Goal: Task Accomplishment & Management: Manage account settings

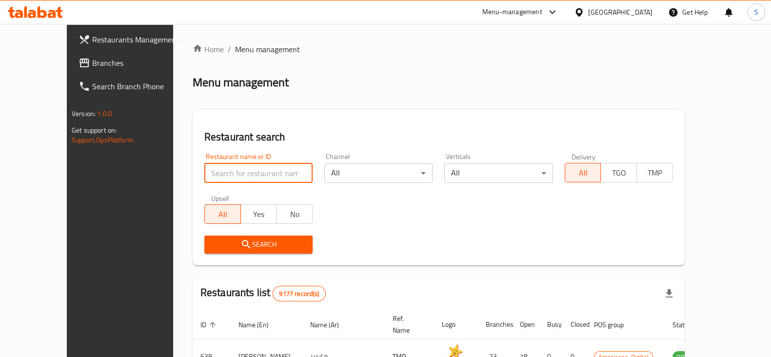
click at [204, 174] on input "search" at bounding box center [258, 173] width 108 height 20
click at [228, 173] on input "manoun flowers" at bounding box center [258, 173] width 108 height 20
type input "manoun"
click button "Search" at bounding box center [258, 245] width 108 height 18
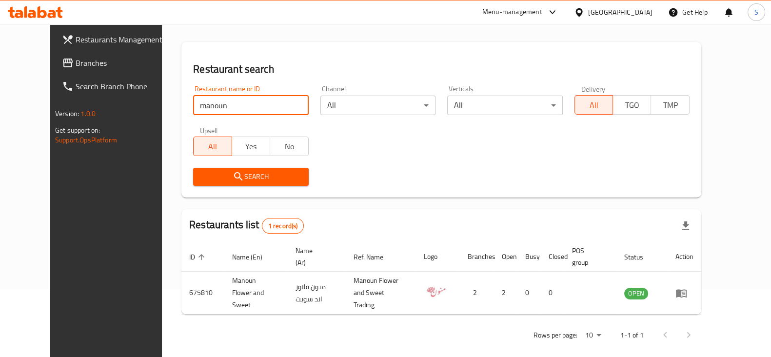
scroll to position [69, 0]
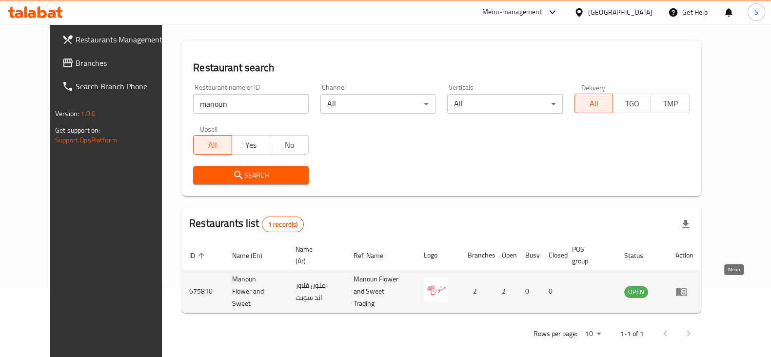
click at [685, 290] on icon "enhanced table" at bounding box center [683, 292] width 3 height 4
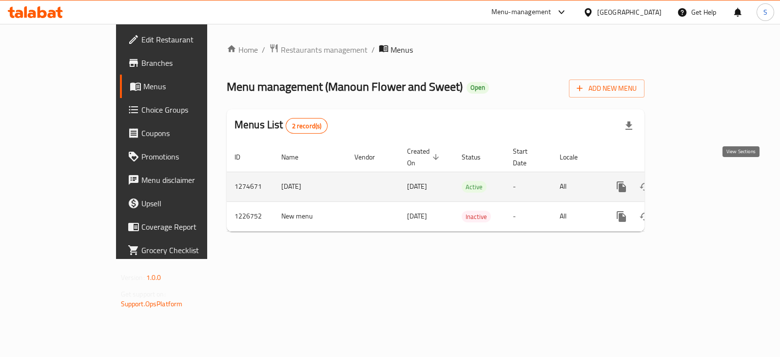
click at [696, 182] on icon "enhanced table" at bounding box center [692, 186] width 9 height 9
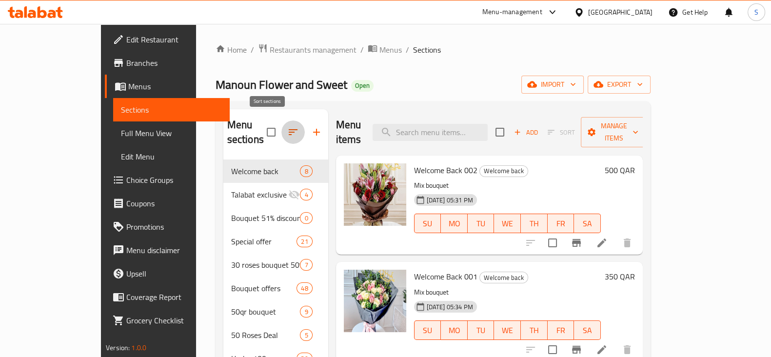
click at [287, 127] on icon "button" at bounding box center [293, 132] width 12 height 12
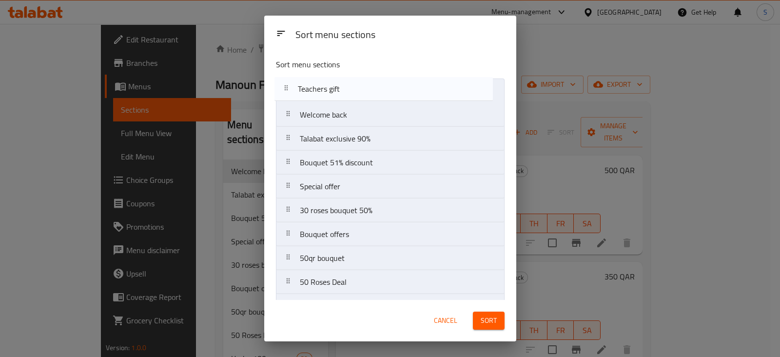
drag, startPoint x: 345, startPoint y: 183, endPoint x: 340, endPoint y: 91, distance: 92.8
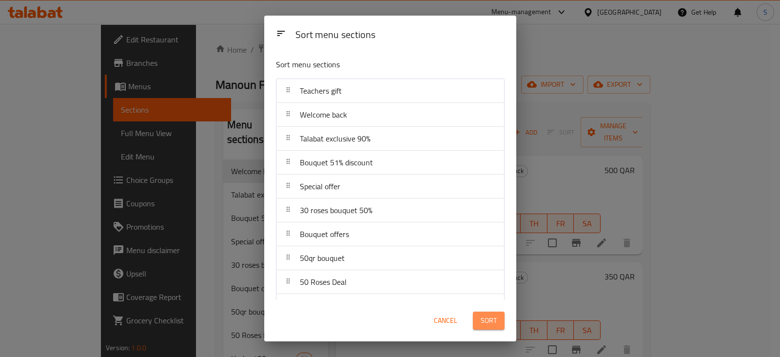
click at [488, 328] on button "Sort" at bounding box center [489, 321] width 32 height 18
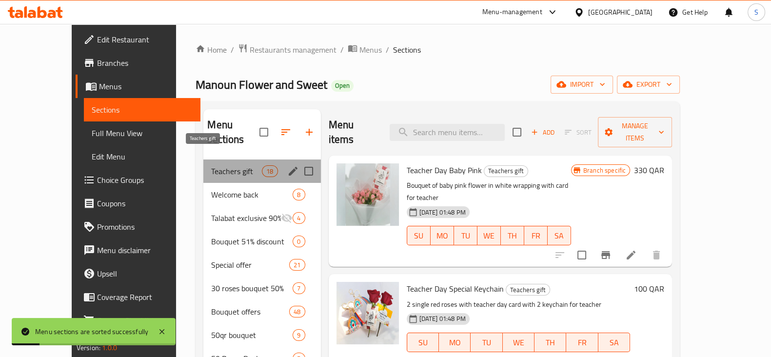
click at [211, 165] on span "Teachers gift" at bounding box center [236, 171] width 51 height 12
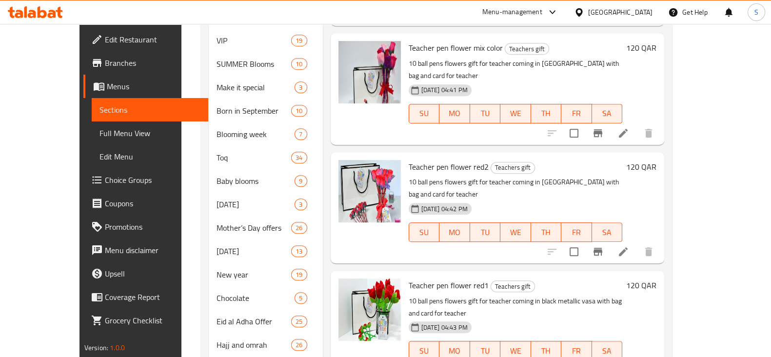
scroll to position [614, 0]
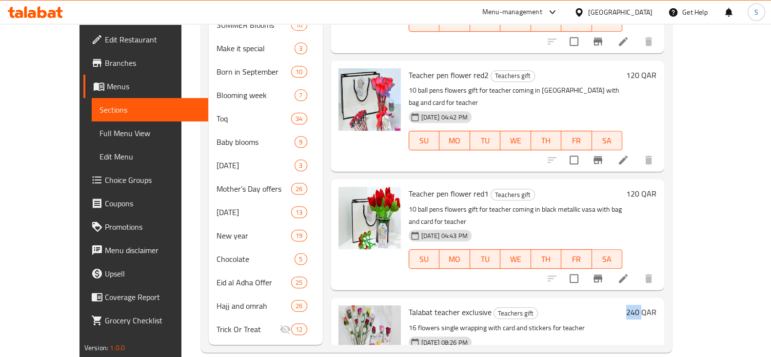
scroll to position [661, 0]
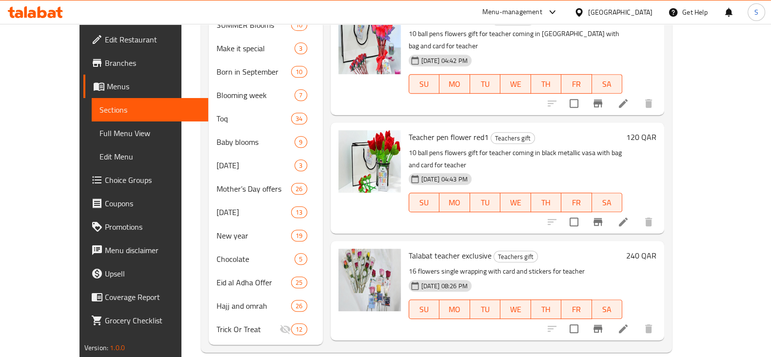
click at [623, 317] on div at bounding box center [600, 328] width 120 height 23
click at [620, 317] on div at bounding box center [600, 328] width 120 height 23
click at [619, 317] on div at bounding box center [600, 328] width 120 height 23
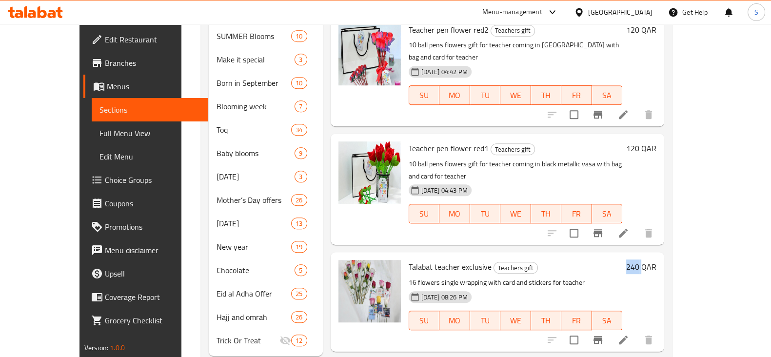
scroll to position [614, 0]
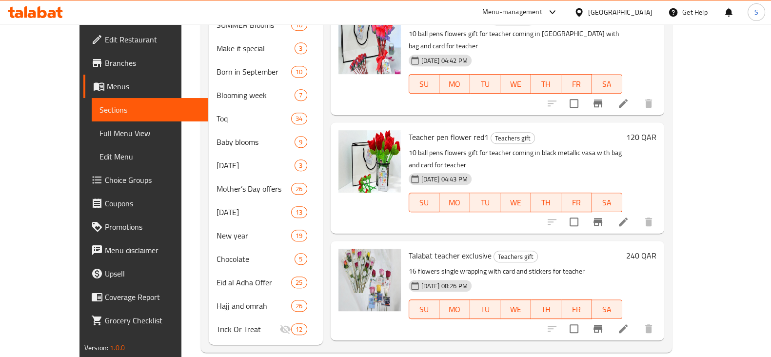
click at [617, 317] on div at bounding box center [600, 328] width 120 height 23
